Goal: Task Accomplishment & Management: Use online tool/utility

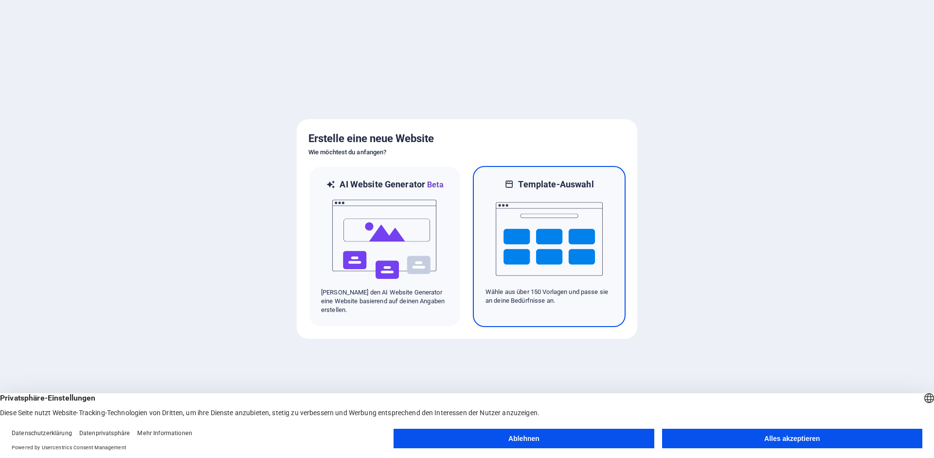
click at [537, 301] on p "Wähle aus über 150 Vorlagen und passe sie an deine Bedürfnisse an." at bounding box center [549, 297] width 127 height 18
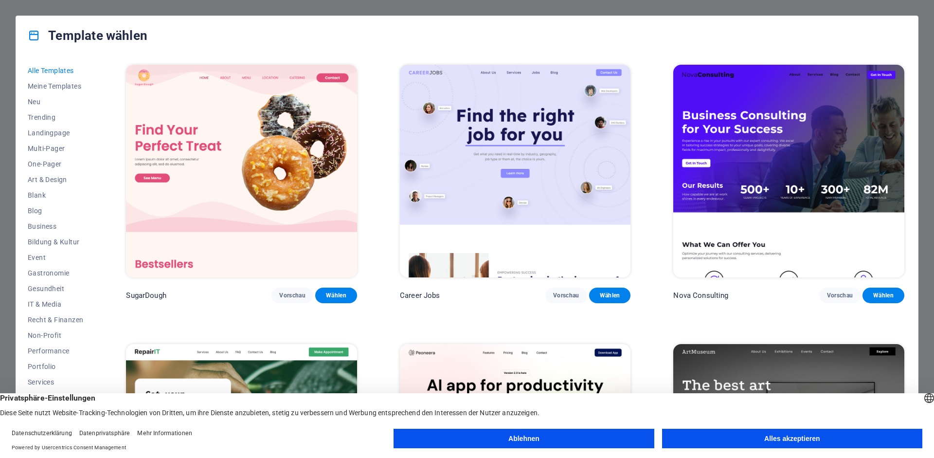
click at [787, 438] on button "Alles akzeptieren" at bounding box center [792, 438] width 260 height 19
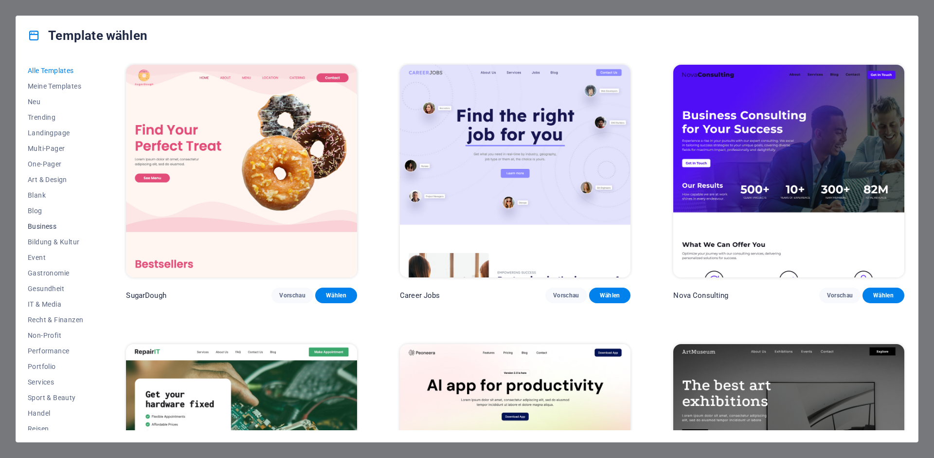
click at [42, 223] on span "Business" at bounding box center [55, 226] width 55 height 8
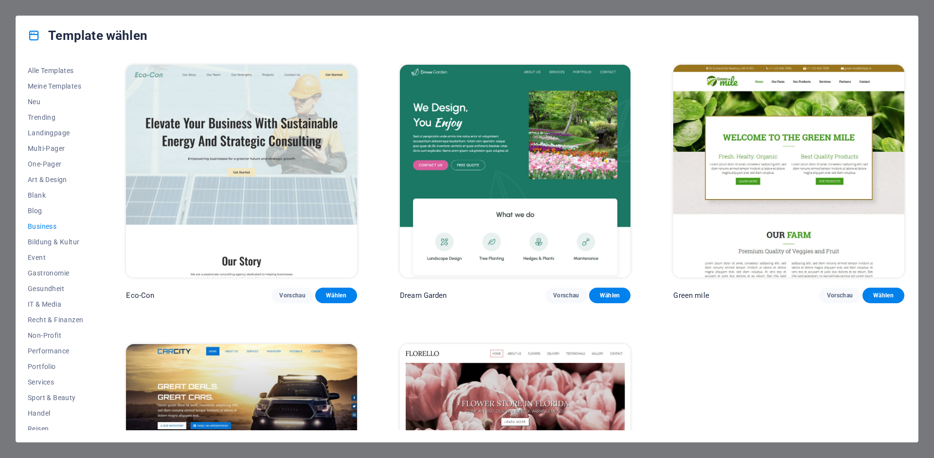
click at [48, 226] on span "Business" at bounding box center [55, 226] width 55 height 8
click at [73, 319] on span "Recht & Finanzen" at bounding box center [55, 320] width 55 height 8
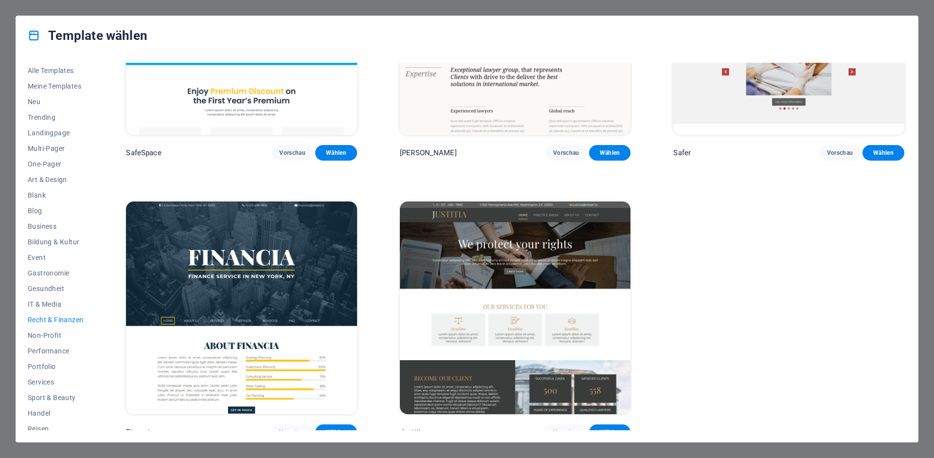
scroll to position [11, 0]
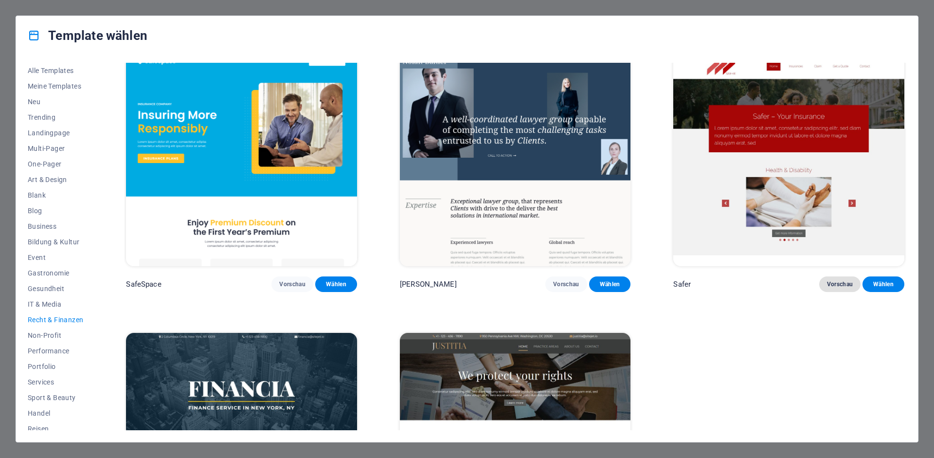
click at [836, 280] on span "Vorschau" at bounding box center [840, 284] width 26 height 8
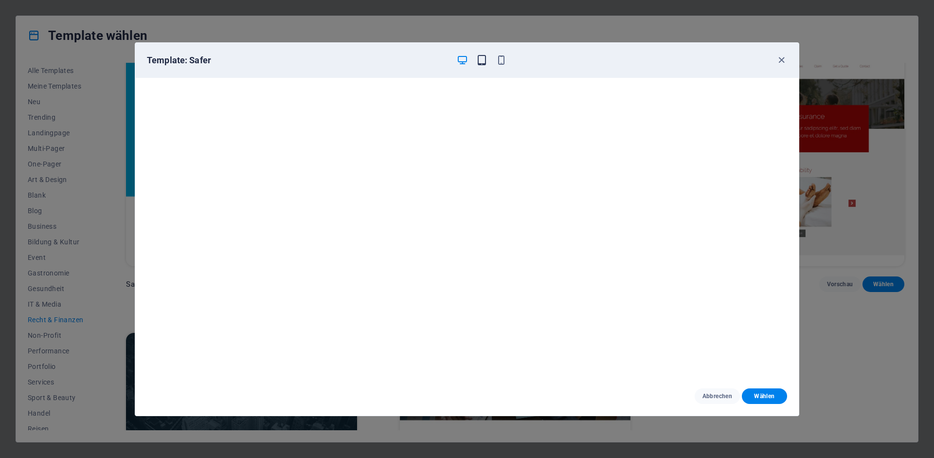
click at [485, 60] on icon "button" at bounding box center [481, 59] width 11 height 11
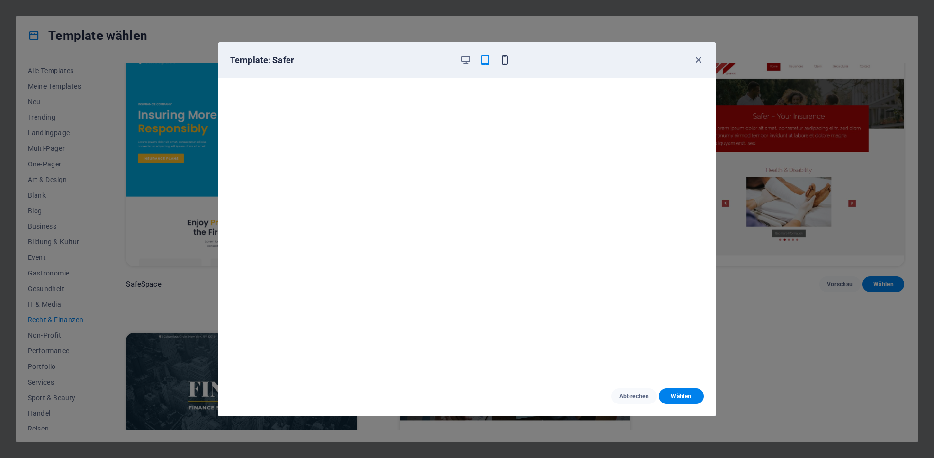
click at [508, 60] on icon "button" at bounding box center [504, 59] width 11 height 11
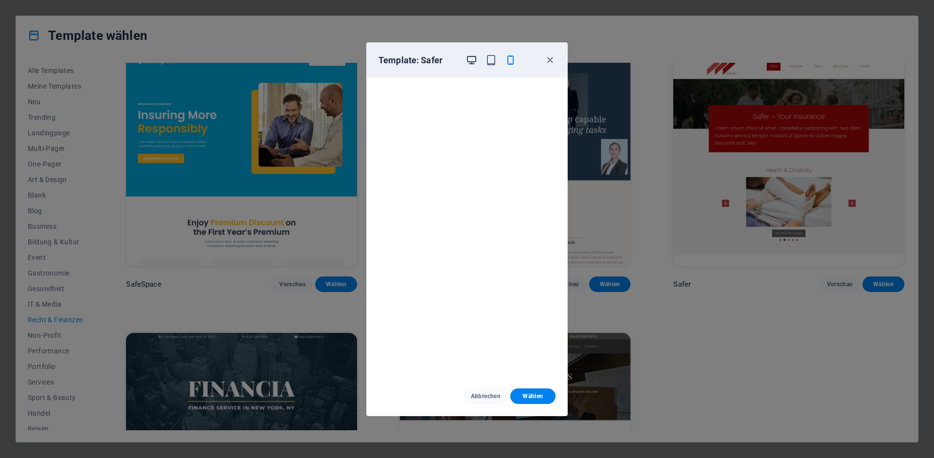
click at [474, 61] on icon "button" at bounding box center [471, 59] width 11 height 11
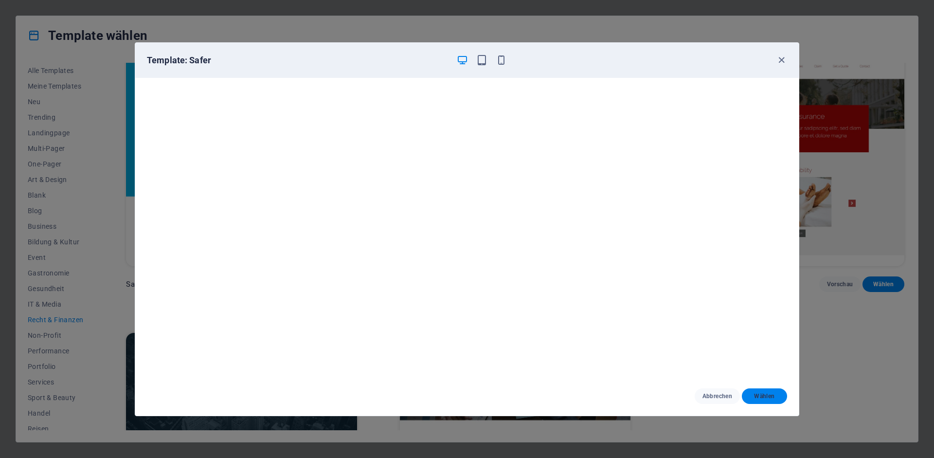
click at [757, 394] on span "Wählen" at bounding box center [765, 396] width 30 height 8
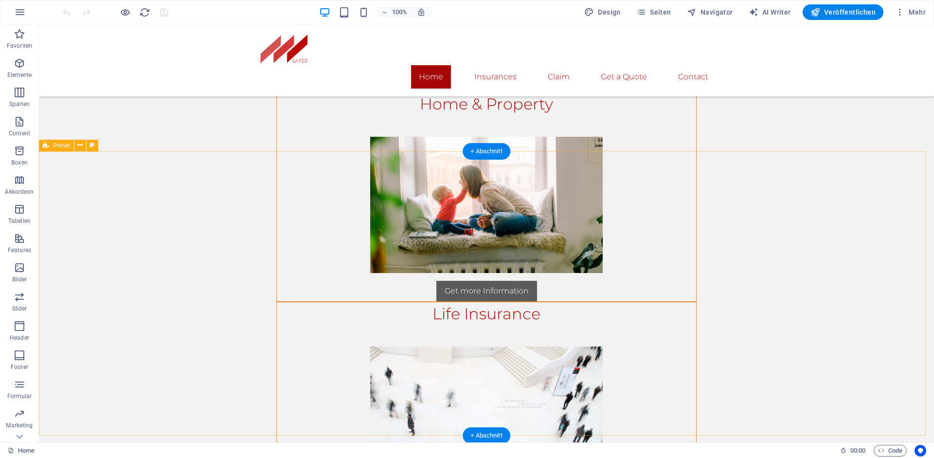
scroll to position [1422, 0]
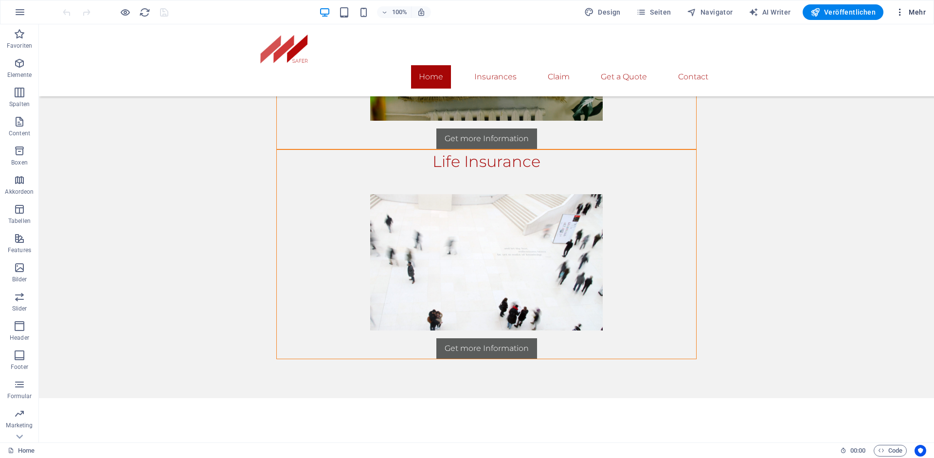
click at [902, 11] on icon "button" at bounding box center [900, 12] width 10 height 10
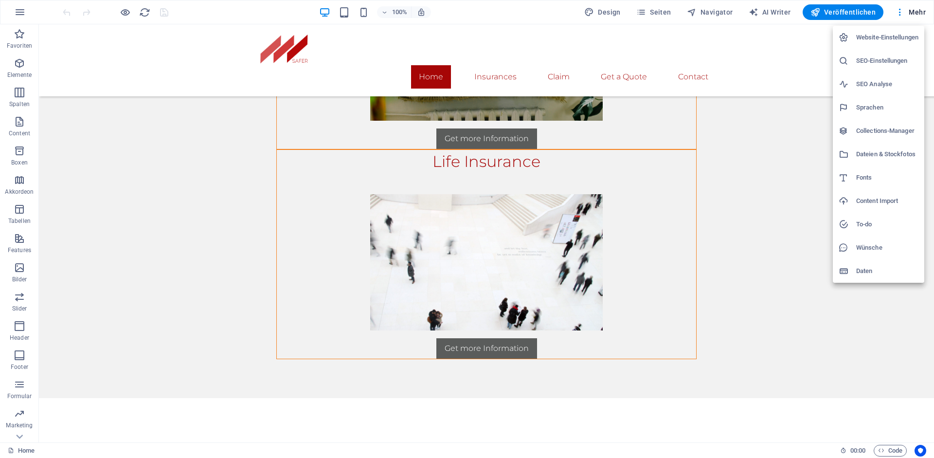
click at [457, 9] on div at bounding box center [467, 229] width 934 height 458
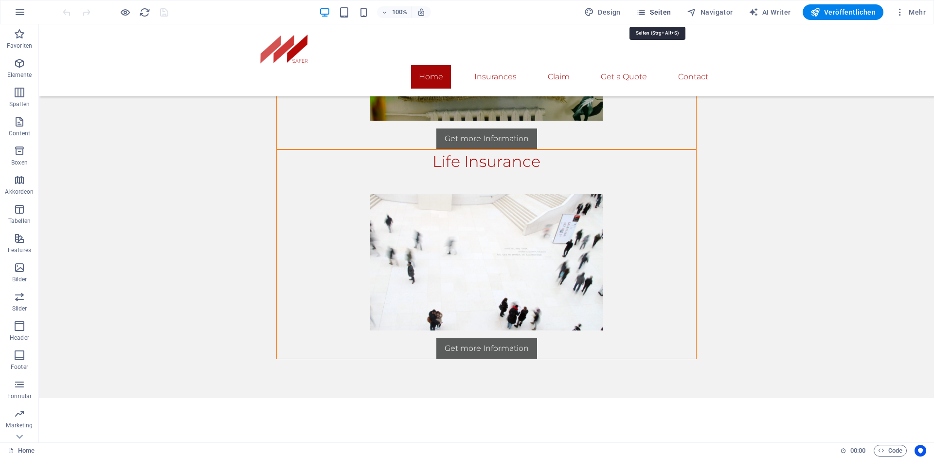
click at [653, 10] on span "Seiten" at bounding box center [653, 12] width 35 height 10
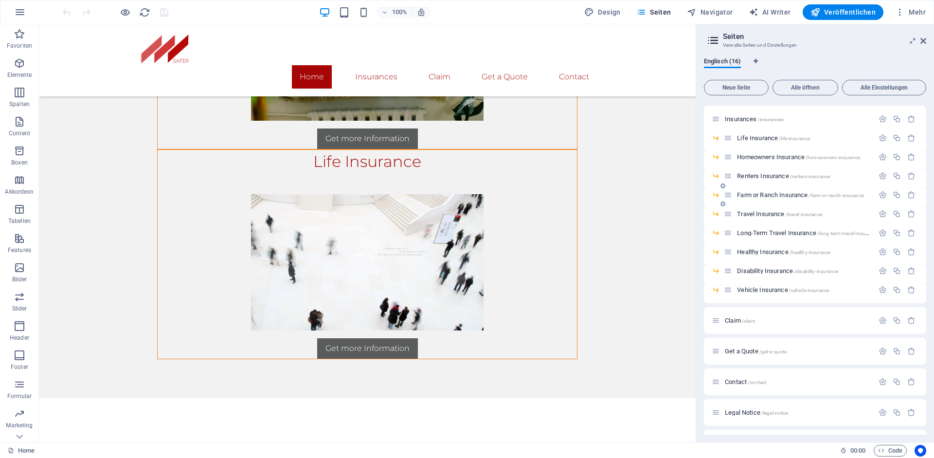
scroll to position [0, 0]
click at [594, 8] on icon "button" at bounding box center [589, 12] width 10 height 10
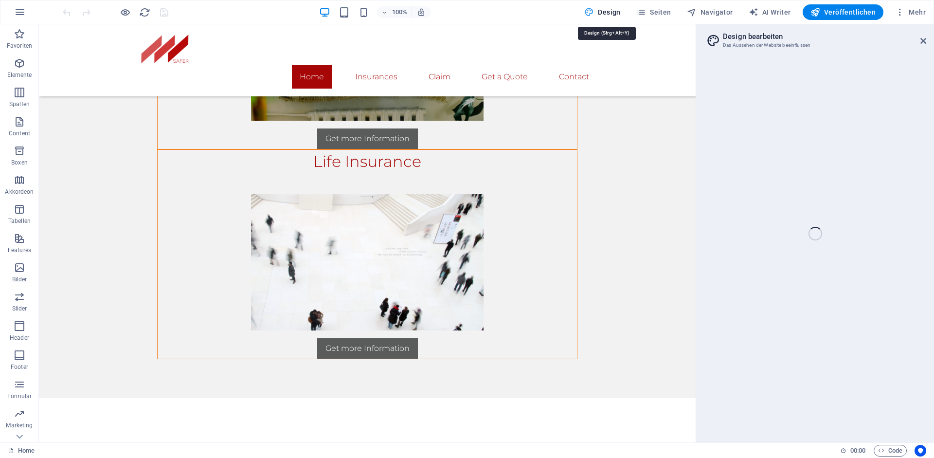
select select "px"
select select "300"
select select "px"
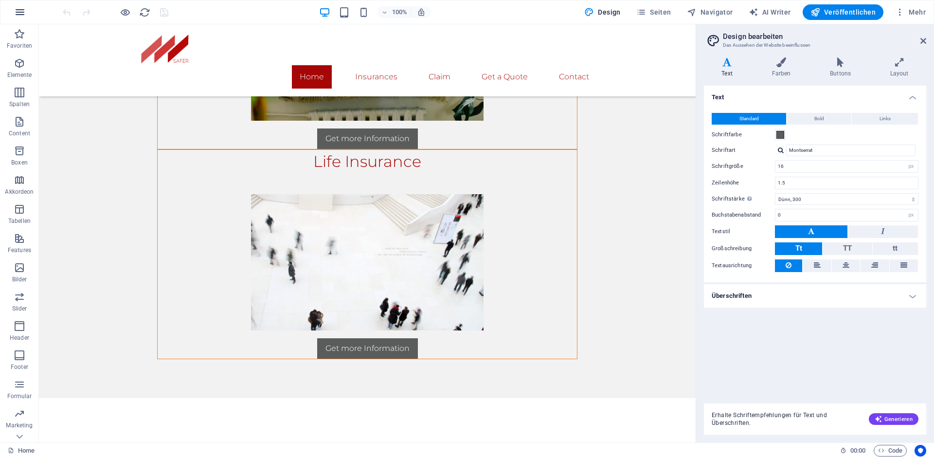
click at [21, 13] on icon "button" at bounding box center [20, 12] width 12 height 12
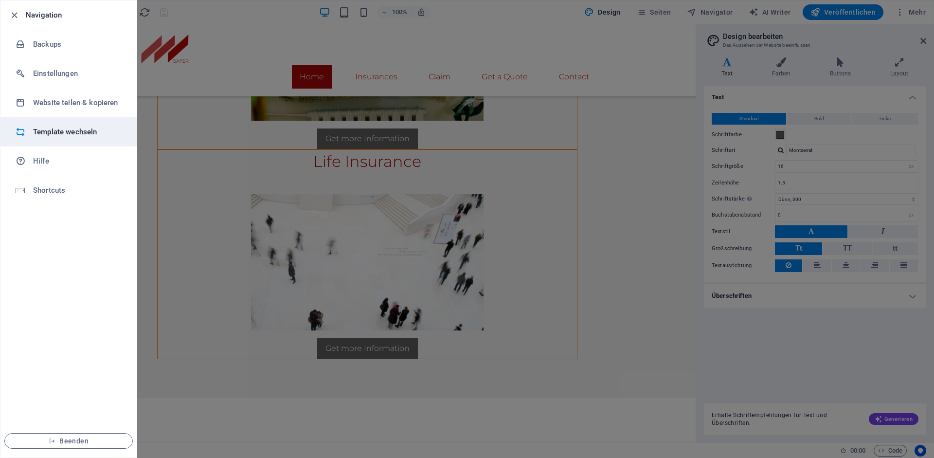
click at [40, 132] on h6 "Template wechseln" at bounding box center [78, 132] width 90 height 12
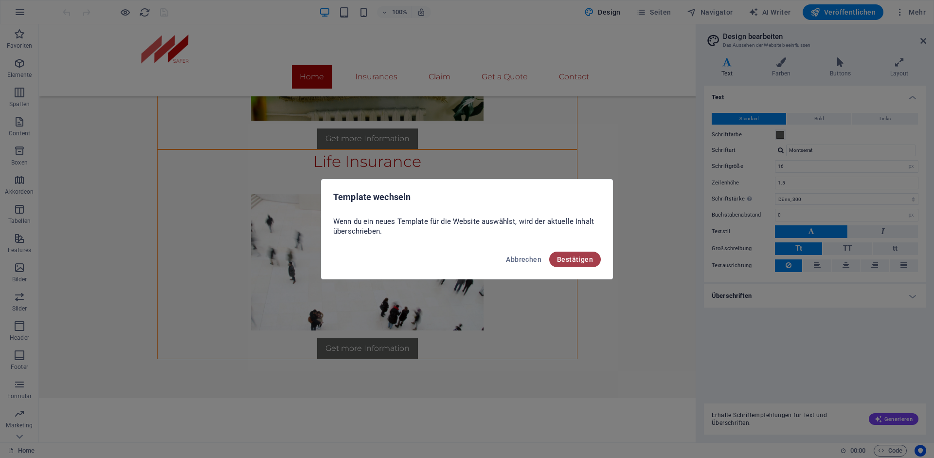
click at [565, 262] on span "Bestätigen" at bounding box center [575, 259] width 36 height 8
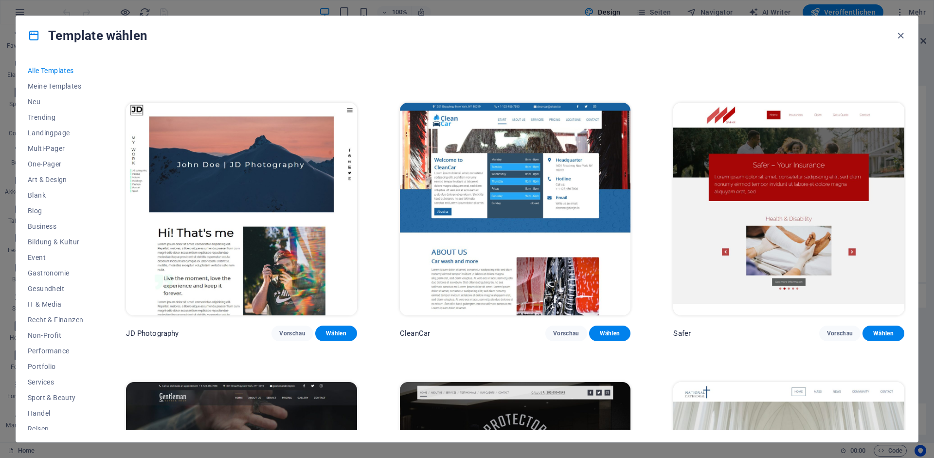
scroll to position [5299, 0]
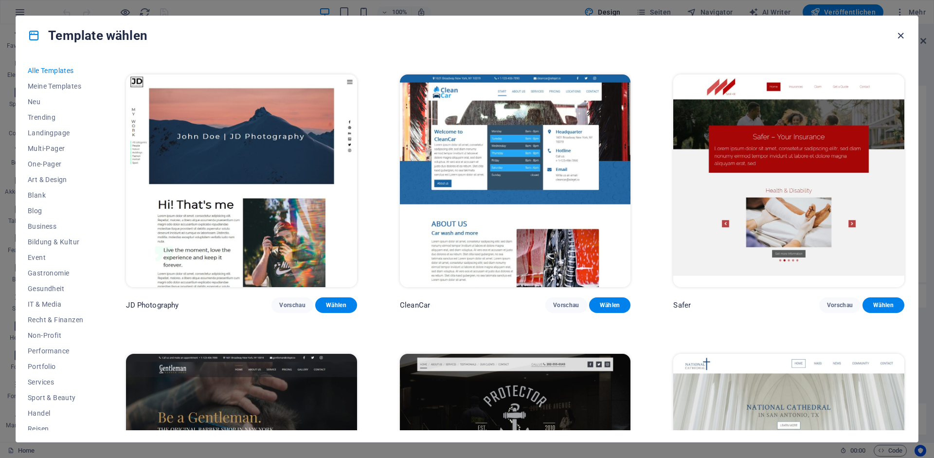
click at [902, 36] on icon "button" at bounding box center [900, 35] width 11 height 11
